Goal: Task Accomplishment & Management: Manage account settings

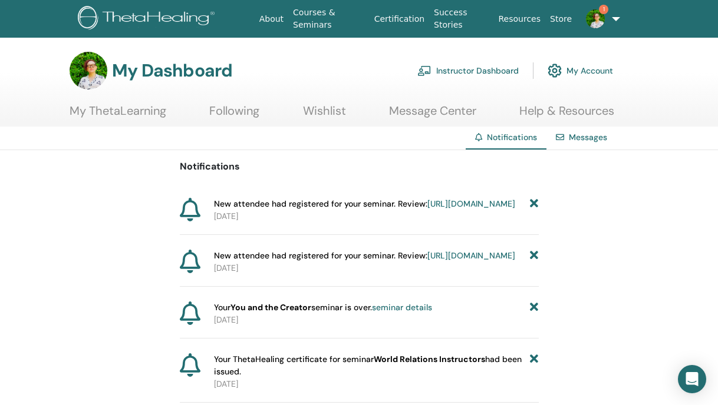
click at [427, 209] on link "https://member.thetahealing.com/instructor/seminar/374736/attendees" at bounding box center [471, 204] width 88 height 11
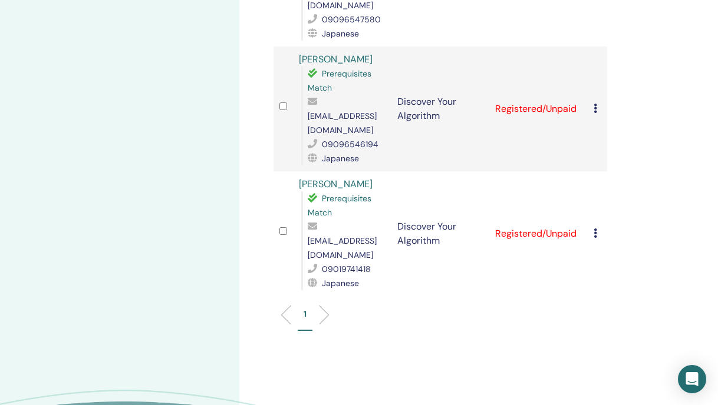
scroll to position [508, 0]
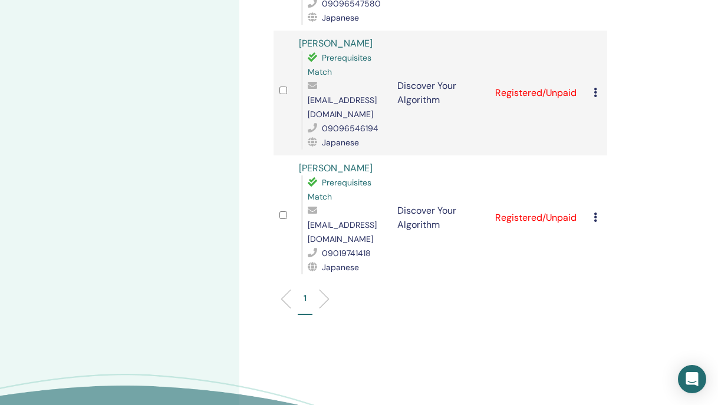
click at [592, 156] on td "Cancel Registration Do not auto-certify Mark as Paid Mark as Unpaid Mark as Abs…" at bounding box center [596, 218] width 19 height 125
click at [595, 213] on icon at bounding box center [595, 217] width 4 height 9
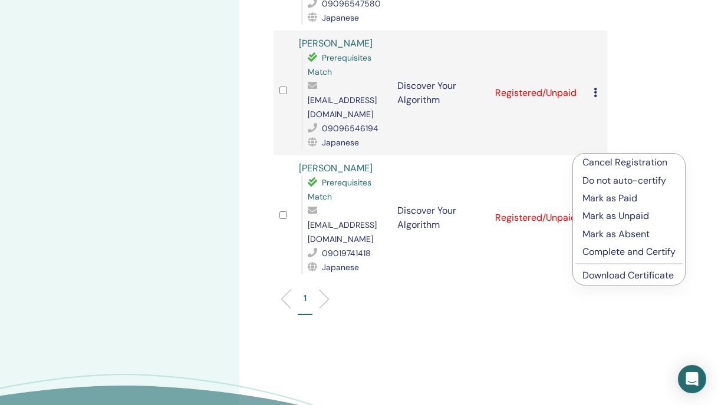
click at [599, 163] on p "Cancel Registration" at bounding box center [628, 163] width 93 height 14
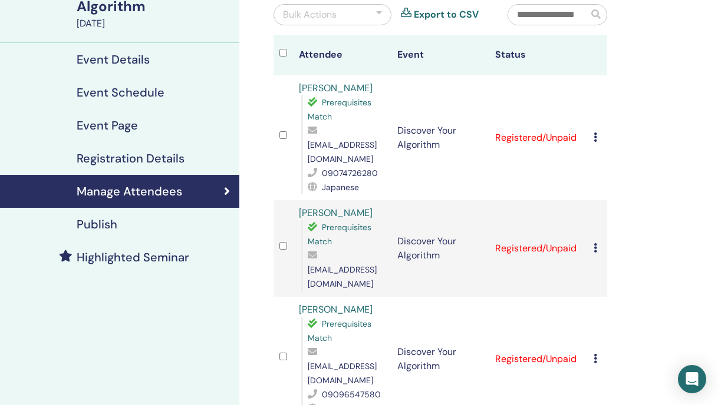
scroll to position [118, 0]
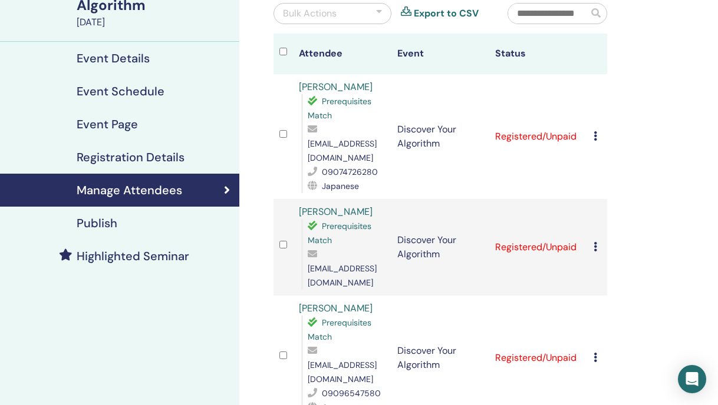
click at [373, 13] on div "Bulk Actions" at bounding box center [332, 13] width 118 height 21
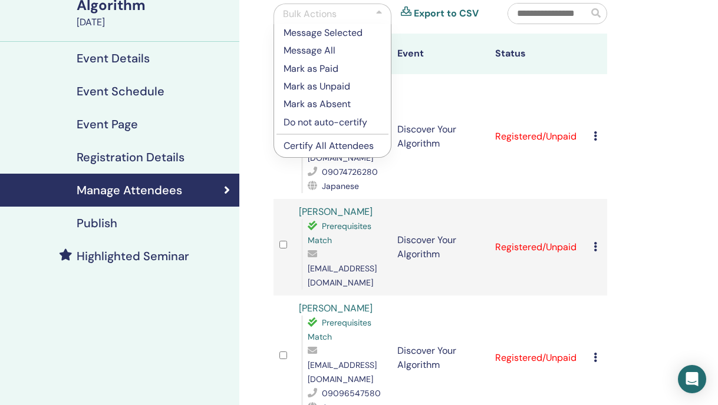
click at [660, 102] on div "Manage Attendees Bulk Actions Message Selected Message All Mark as Paid Mark as…" at bounding box center [478, 400] width 478 height 963
click at [660, 101] on div "Manage Attendees Bulk Actions Message Selected Message All Mark as Paid Mark as…" at bounding box center [478, 400] width 478 height 963
click at [376, 16] on div at bounding box center [379, 14] width 6 height 14
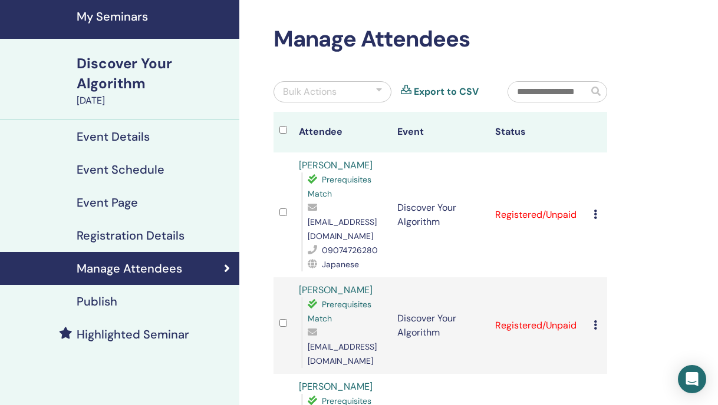
scroll to position [34, 0]
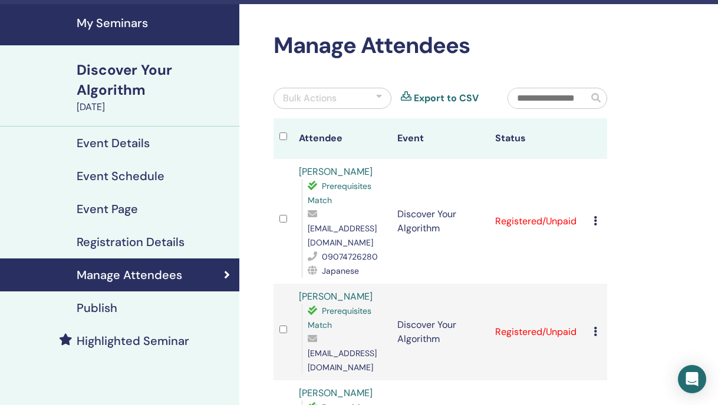
click at [358, 96] on div "Bulk Actions" at bounding box center [332, 98] width 118 height 21
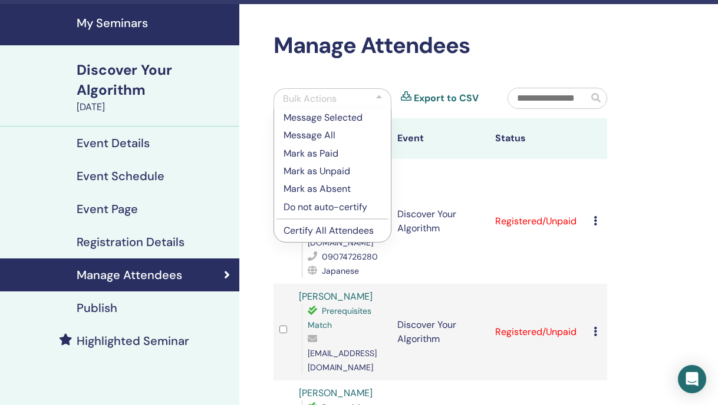
click at [298, 234] on p "Certify All Attendees" at bounding box center [332, 231] width 98 height 14
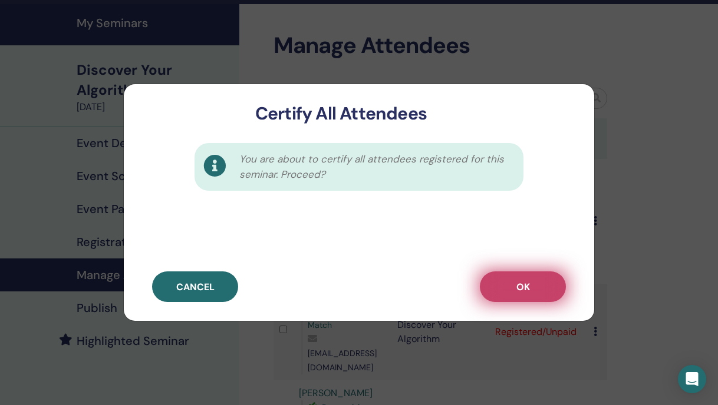
click at [529, 283] on span "OK" at bounding box center [523, 287] width 14 height 12
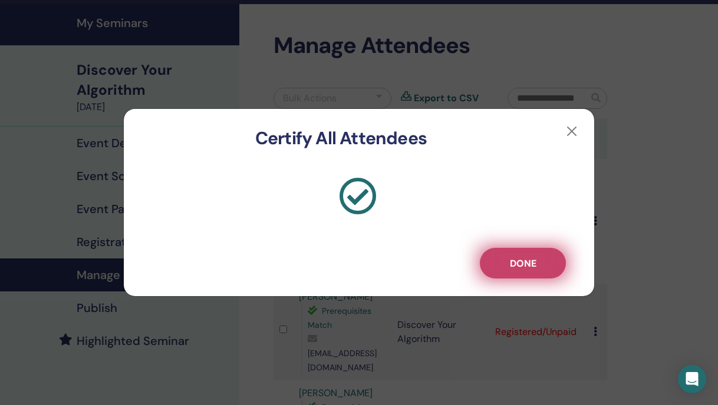
click at [519, 270] on button "Done" at bounding box center [523, 263] width 86 height 31
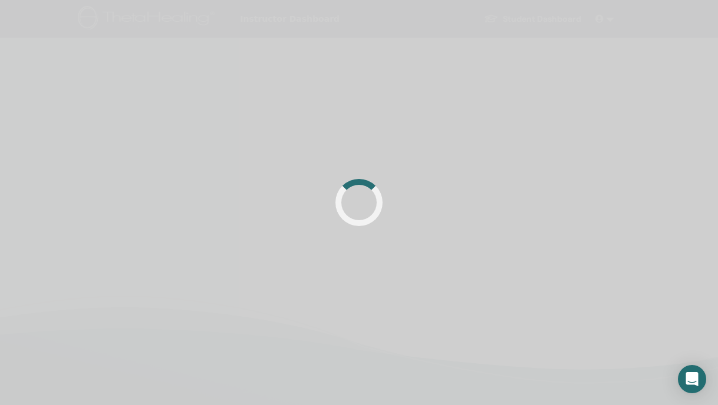
scroll to position [34, 0]
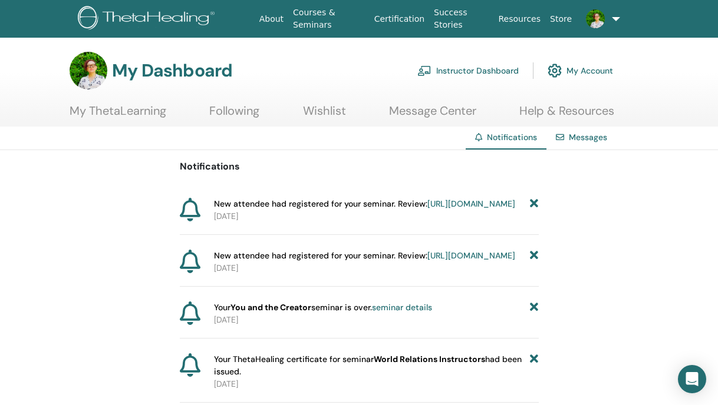
click at [488, 73] on link "Instructor Dashboard" at bounding box center [467, 71] width 101 height 26
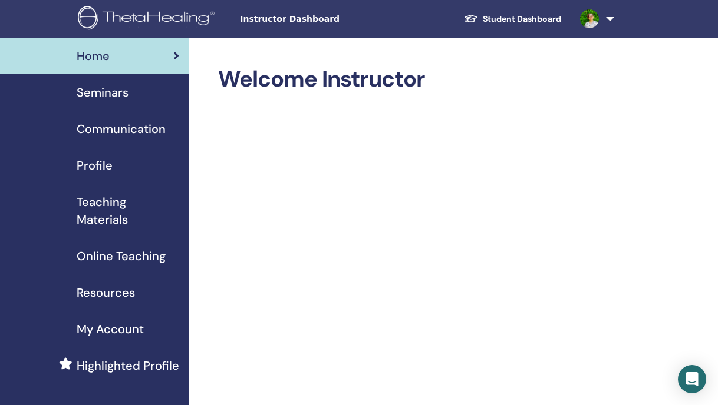
click at [121, 97] on span "Seminars" at bounding box center [103, 93] width 52 height 18
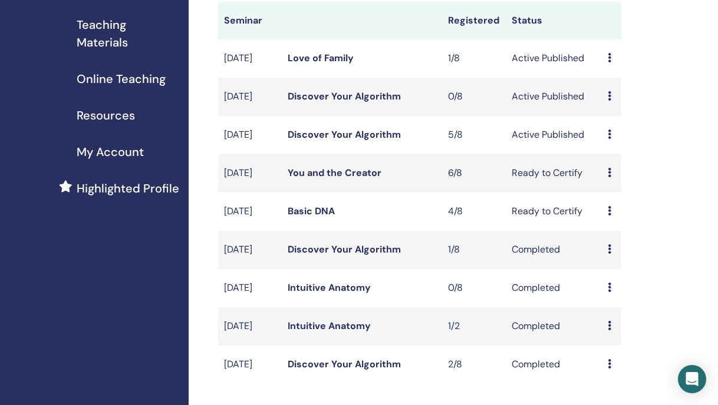
scroll to position [188, 0]
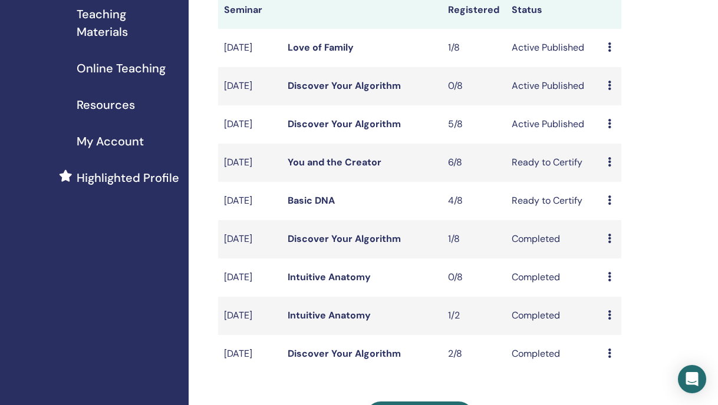
click at [610, 167] on icon at bounding box center [609, 161] width 4 height 9
click at [616, 222] on link "Attendees" at bounding box center [619, 223] width 45 height 12
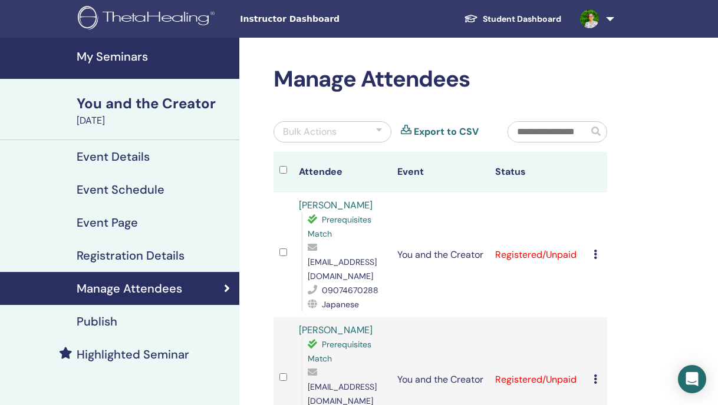
click at [381, 133] on div at bounding box center [379, 132] width 6 height 14
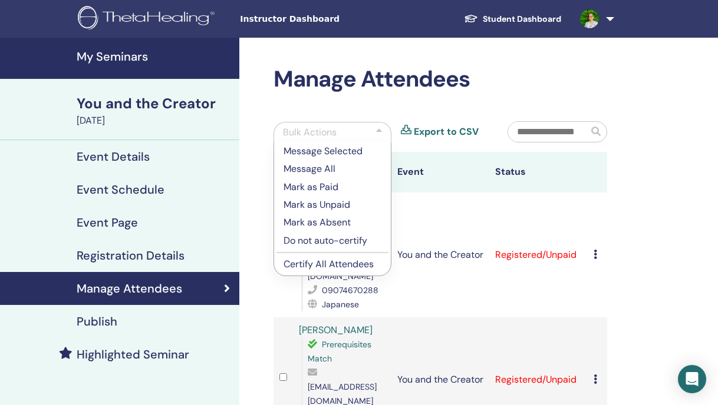
click at [317, 259] on p "Certify All Attendees" at bounding box center [332, 264] width 98 height 14
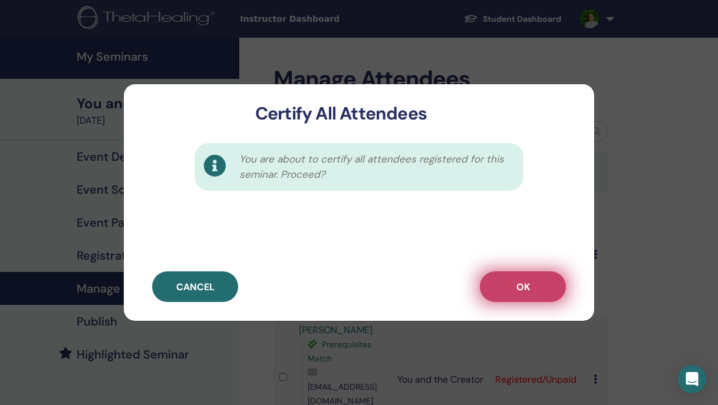
click at [546, 294] on button "OK" at bounding box center [523, 287] width 86 height 31
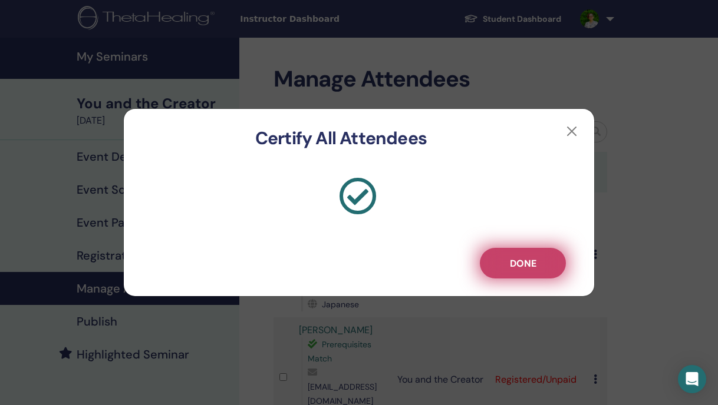
click at [541, 267] on button "Done" at bounding box center [523, 263] width 86 height 31
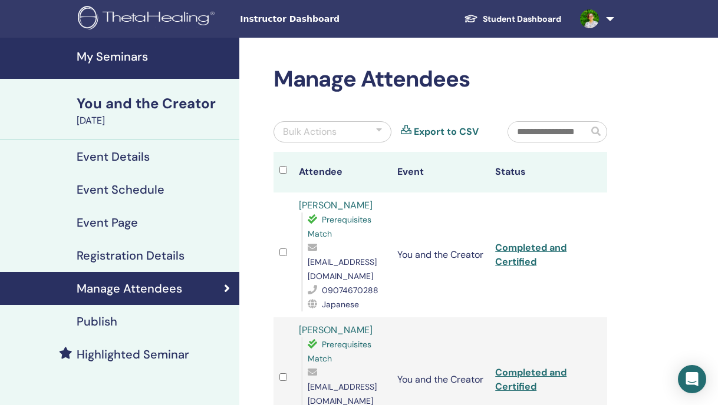
click at [129, 53] on h4 "My Seminars" at bounding box center [155, 56] width 156 height 14
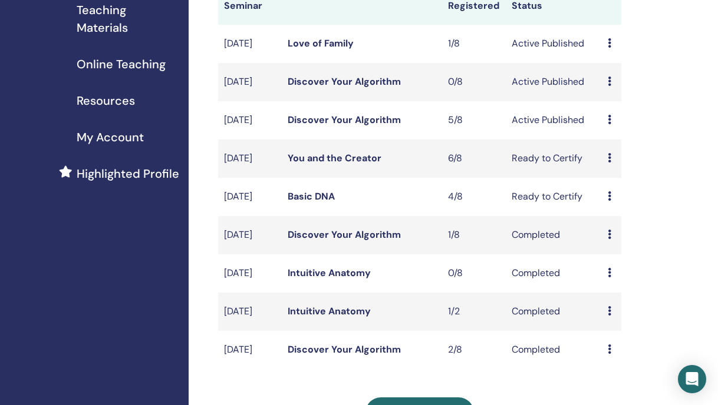
scroll to position [208, 0]
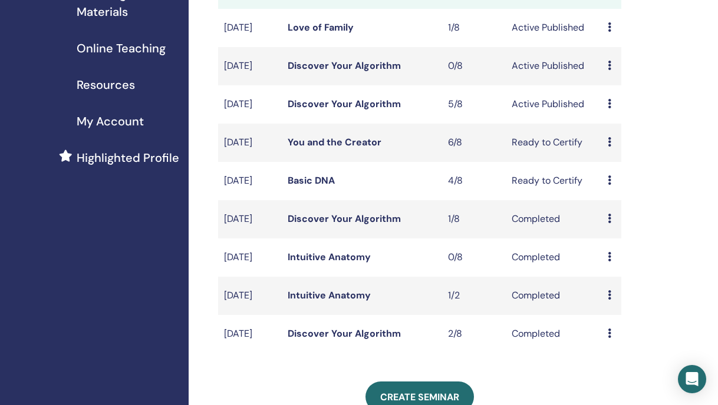
click at [607, 185] on icon at bounding box center [609, 180] width 4 height 9
click at [609, 205] on link "Preview" at bounding box center [612, 208] width 34 height 12
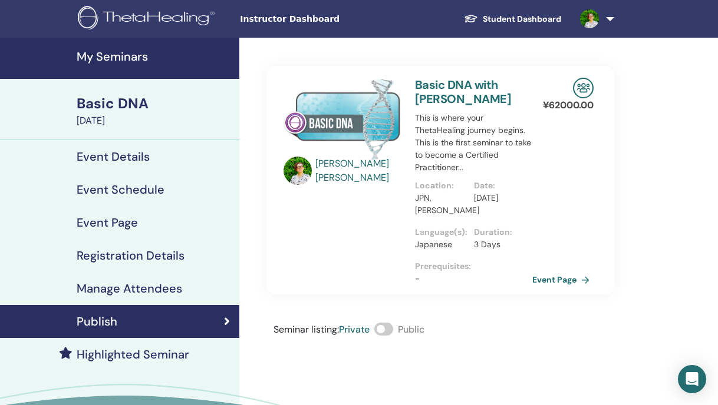
click at [128, 282] on h4 "Manage Attendees" at bounding box center [129, 289] width 105 height 14
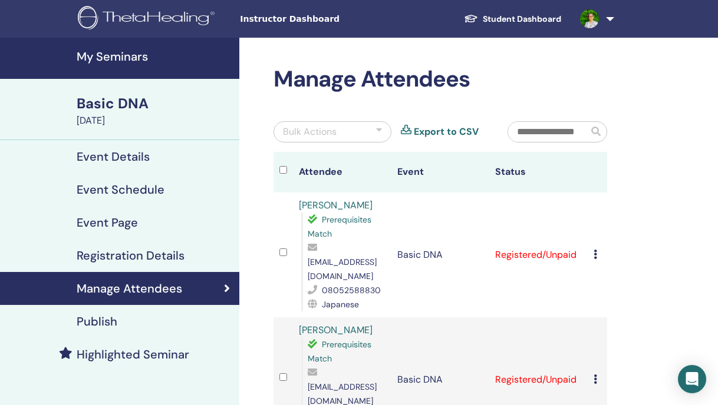
click at [376, 130] on div at bounding box center [379, 132] width 6 height 14
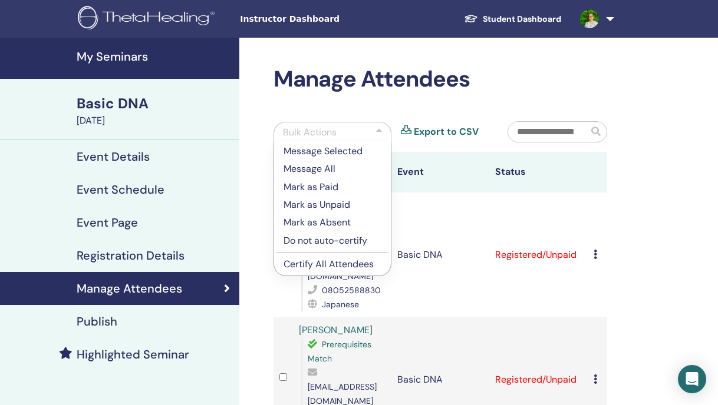
click at [326, 261] on p "Certify All Attendees" at bounding box center [332, 264] width 98 height 14
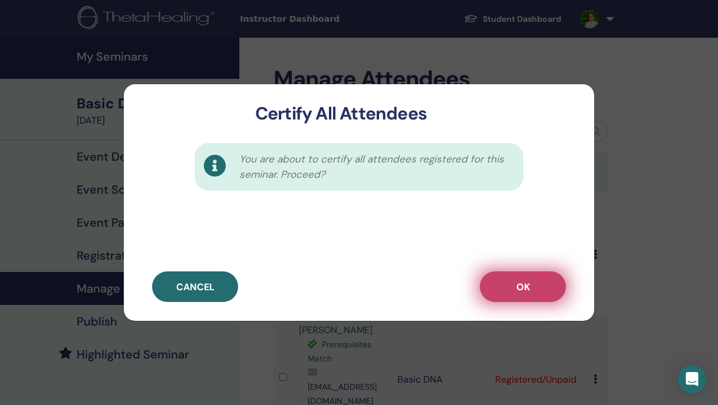
click at [519, 272] on button "OK" at bounding box center [523, 287] width 86 height 31
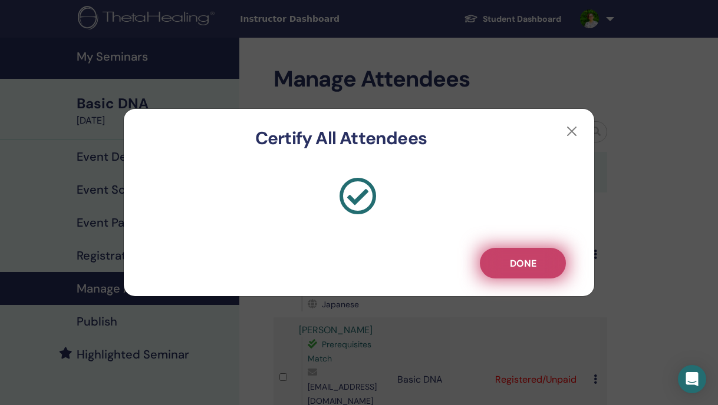
click at [527, 263] on span "Done" at bounding box center [523, 263] width 27 height 12
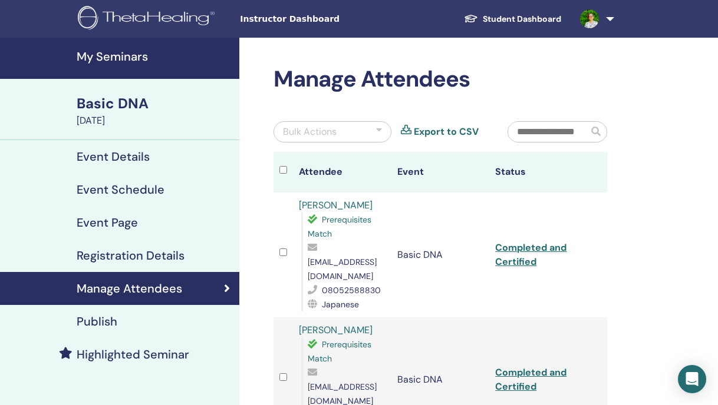
click at [134, 60] on h4 "My Seminars" at bounding box center [155, 56] width 156 height 14
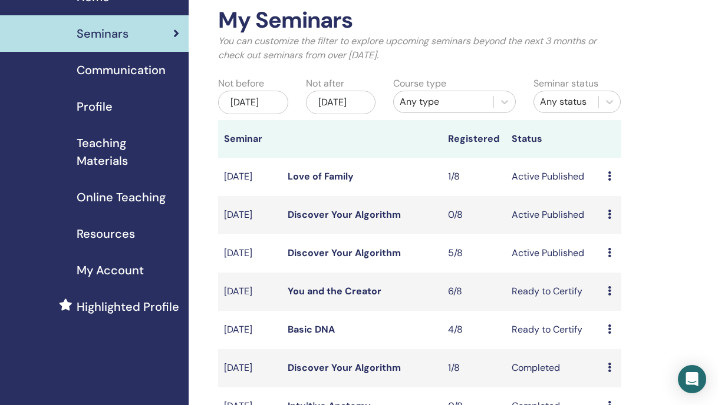
scroll to position [61, 0]
